Goal: Navigation & Orientation: Find specific page/section

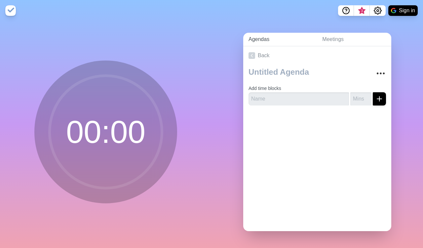
click at [294, 40] on link "Agendas" at bounding box center [280, 40] width 74 height 14
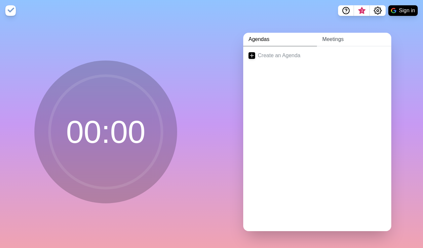
click at [324, 39] on link "Meetings" at bounding box center [354, 40] width 74 height 14
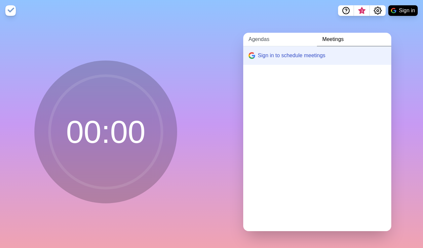
click at [251, 38] on link "Agendas" at bounding box center [280, 40] width 74 height 14
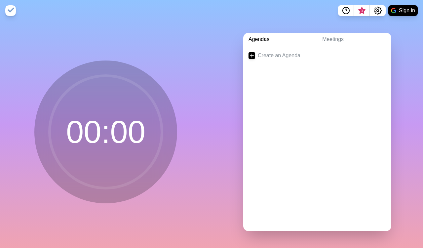
click at [199, 99] on div "00 : 00" at bounding box center [105, 134] width 211 height 226
click at [20, 18] on nav "3 Sign in" at bounding box center [211, 10] width 423 height 21
click at [11, 11] on img at bounding box center [10, 10] width 11 height 11
